Goal: Transaction & Acquisition: Download file/media

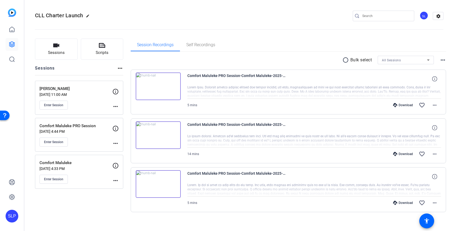
click at [88, 89] on p "[PERSON_NAME]" at bounding box center [76, 89] width 73 height 6
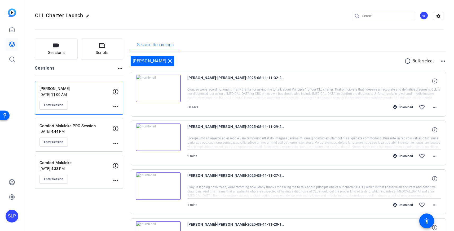
click at [399, 108] on div "Download" at bounding box center [403, 107] width 25 height 4
click at [401, 156] on div "Download" at bounding box center [403, 156] width 25 height 4
click at [432, 157] on mat-icon "more_horiz" at bounding box center [435, 156] width 6 height 6
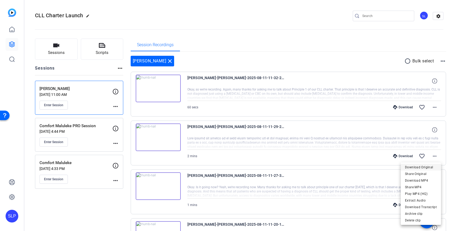
click at [414, 169] on span "Download Original" at bounding box center [421, 167] width 32 height 6
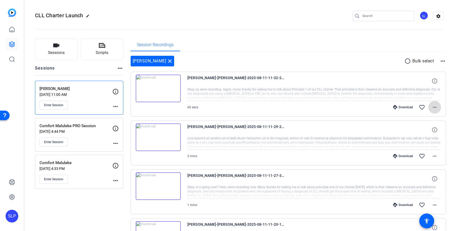
click at [436, 106] on mat-icon "more_horiz" at bounding box center [435, 107] width 6 height 6
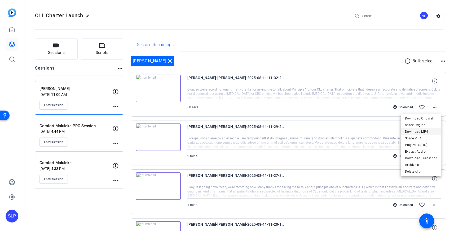
click at [418, 132] on span "Download MP4" at bounding box center [421, 131] width 32 height 6
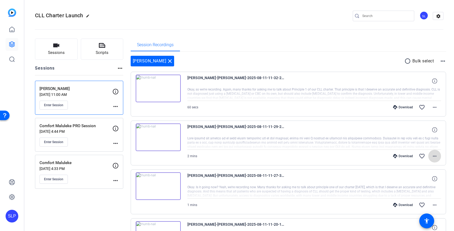
click at [433, 157] on mat-icon "more_horiz" at bounding box center [435, 156] width 6 height 6
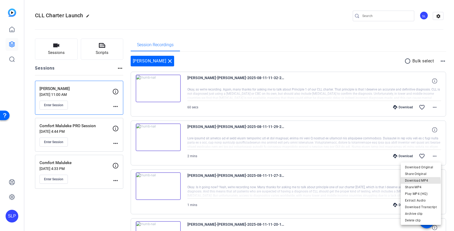
click at [413, 182] on span "Download MP4" at bounding box center [421, 180] width 32 height 6
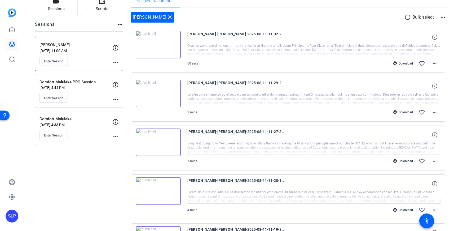
scroll to position [47, 0]
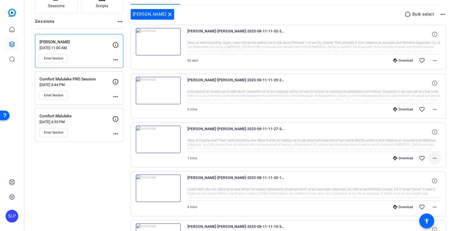
click at [435, 156] on mat-icon "more_horiz" at bounding box center [435, 158] width 6 height 6
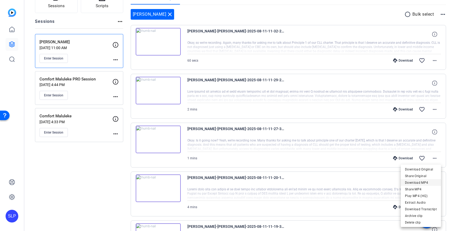
click at [414, 181] on span "Download MP4" at bounding box center [421, 182] width 32 height 6
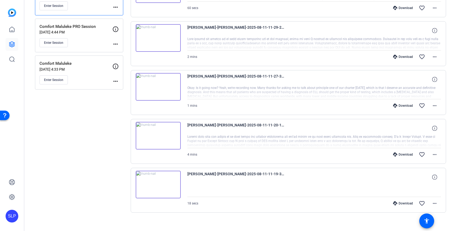
scroll to position [105, 0]
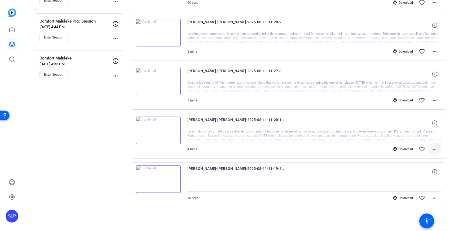
click at [436, 148] on mat-icon "more_horiz" at bounding box center [435, 149] width 6 height 6
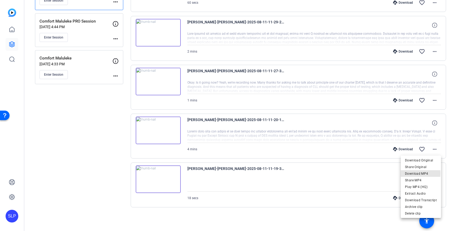
click at [410, 173] on span "Download MP4" at bounding box center [421, 173] width 32 height 6
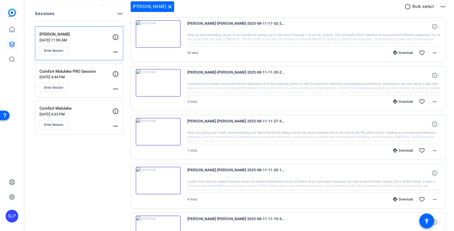
scroll to position [44, 0]
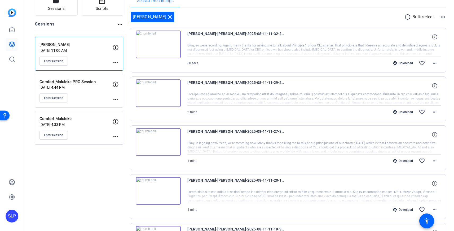
click at [65, 84] on p "Comfort Maluleke PRO Session" at bounding box center [76, 82] width 73 height 6
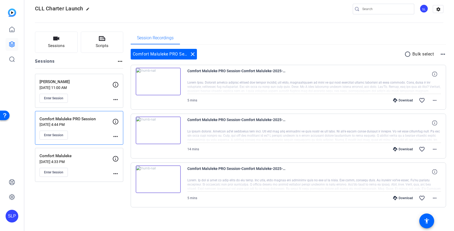
click at [405, 148] on div "Download" at bounding box center [403, 149] width 25 height 4
